Goal: Information Seeking & Learning: Learn about a topic

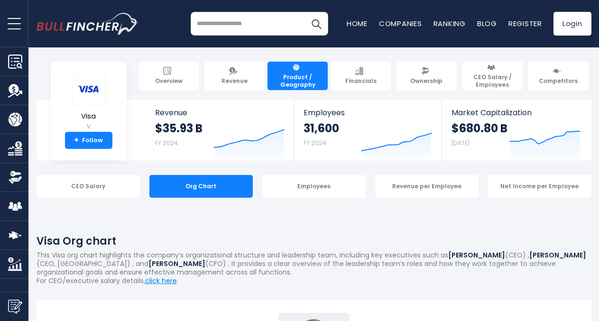
click at [298, 69] on img at bounding box center [296, 67] width 8 height 8
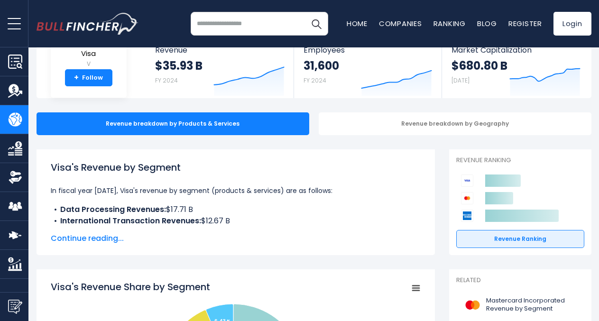
scroll to position [66, 0]
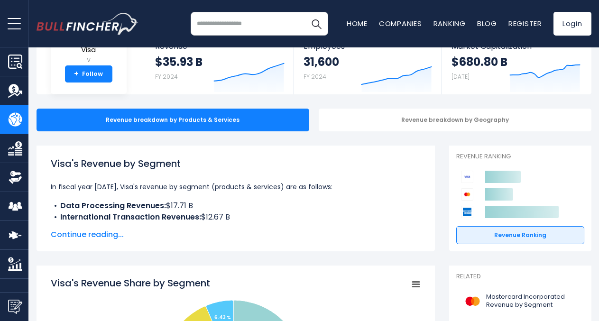
click at [114, 236] on span "Continue reading..." at bounding box center [236, 234] width 370 height 11
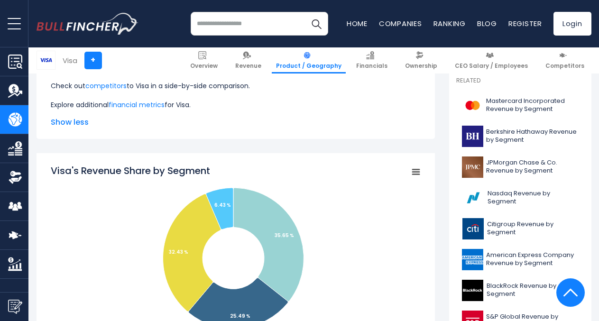
scroll to position [0, 0]
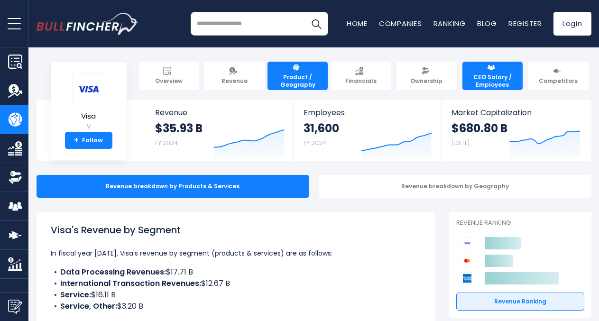
click at [490, 73] on link "CEO Salary / Employees" at bounding box center [492, 76] width 60 height 28
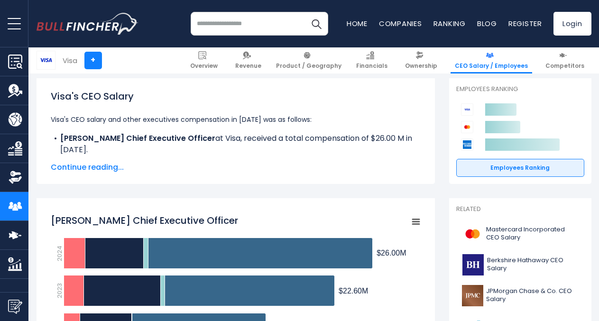
scroll to position [135, 0]
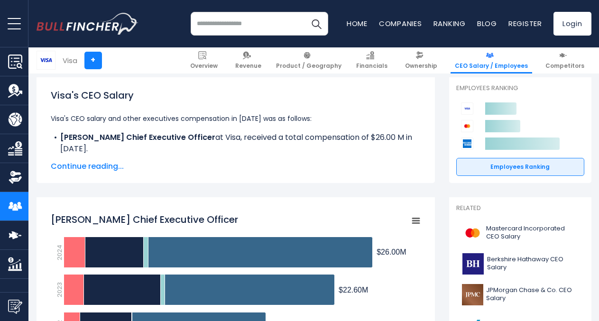
click at [104, 167] on span "Continue reading..." at bounding box center [236, 166] width 370 height 11
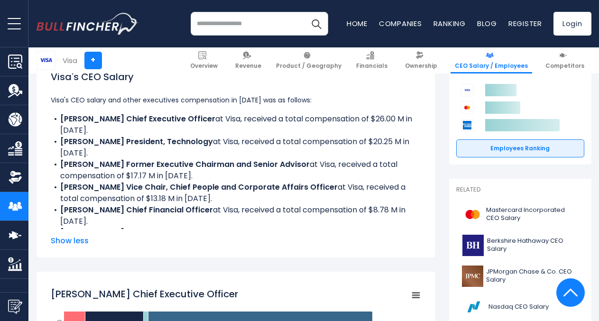
scroll to position [0, 0]
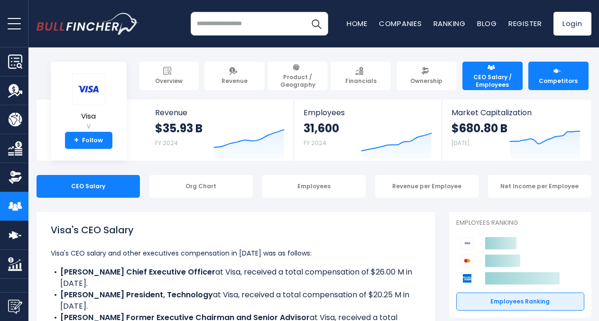
click at [551, 79] on span "Competitors" at bounding box center [557, 81] width 39 height 8
click at [561, 75] on link "Competitors" at bounding box center [558, 76] width 60 height 28
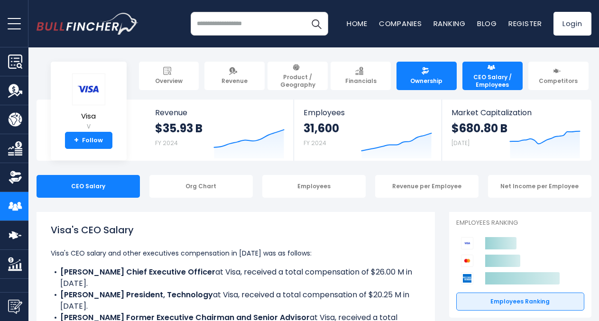
click at [420, 77] on span "Ownership" at bounding box center [426, 81] width 32 height 8
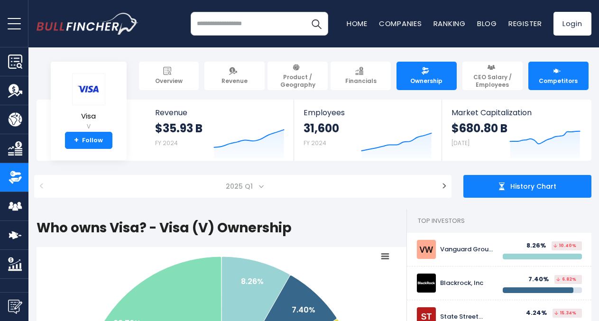
click at [555, 77] on span "Competitors" at bounding box center [557, 81] width 39 height 8
click at [555, 76] on link "Competitors" at bounding box center [558, 76] width 60 height 28
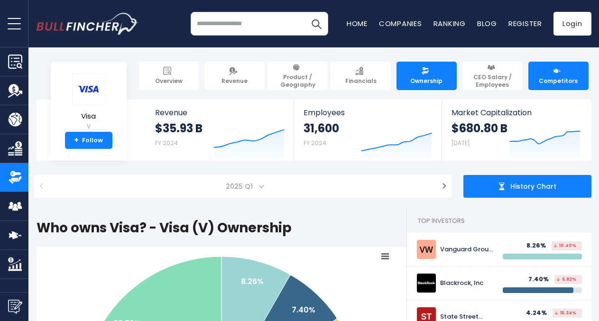
click at [545, 74] on link "Competitors" at bounding box center [558, 76] width 60 height 28
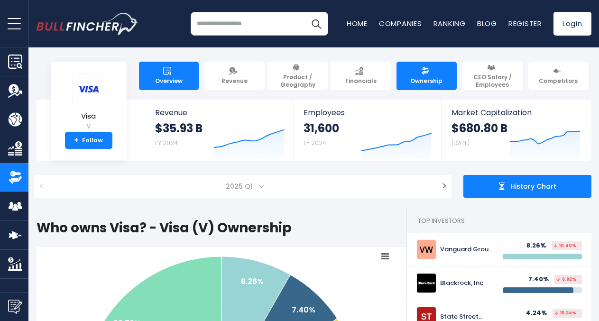
click at [163, 74] on link "Overview" at bounding box center [169, 76] width 60 height 28
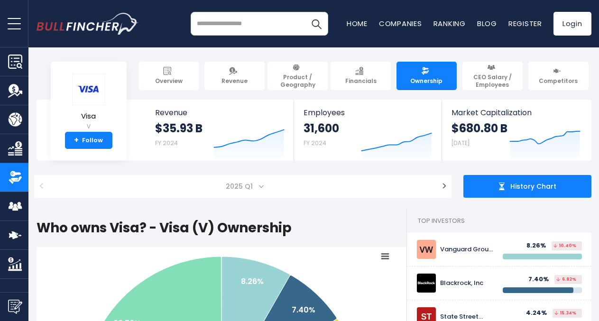
click at [86, 88] on div "Overview Revenue Product / Geography Financials Ownership CEO Salary / Employees" at bounding box center [313, 76] width 555 height 28
click at [159, 73] on link "Overview" at bounding box center [169, 76] width 60 height 28
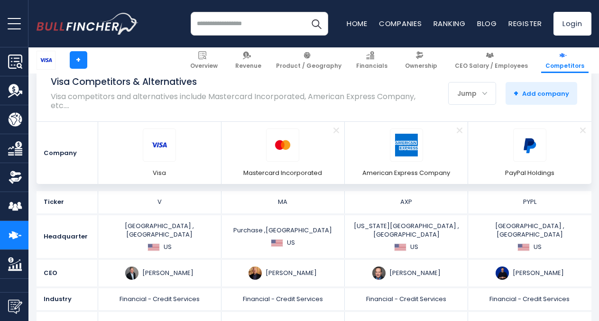
scroll to position [103, 0]
